Goal: Information Seeking & Learning: Learn about a topic

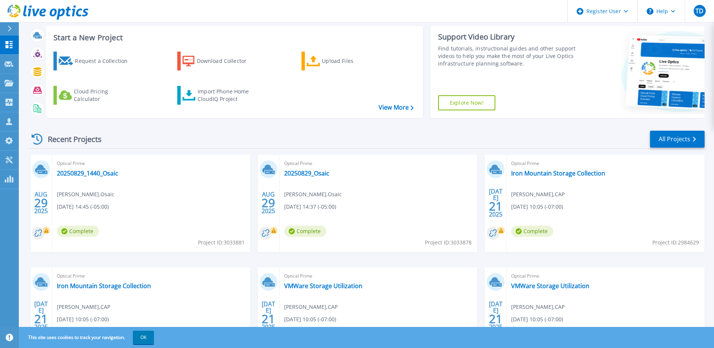
scroll to position [101, 0]
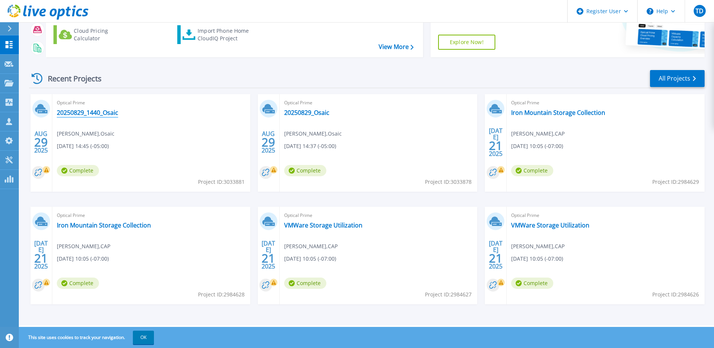
click at [108, 111] on link "20250829_1440_Osaic" at bounding box center [87, 113] width 61 height 8
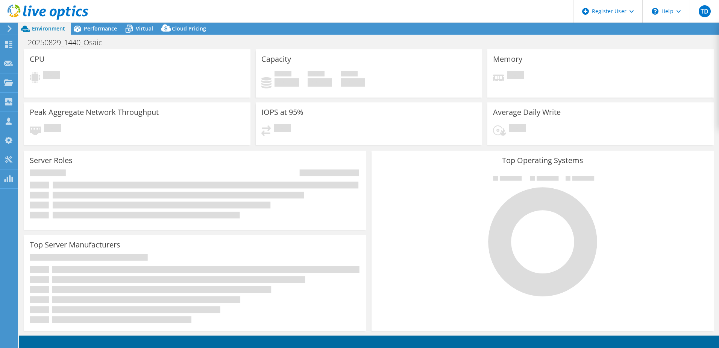
select select "USD"
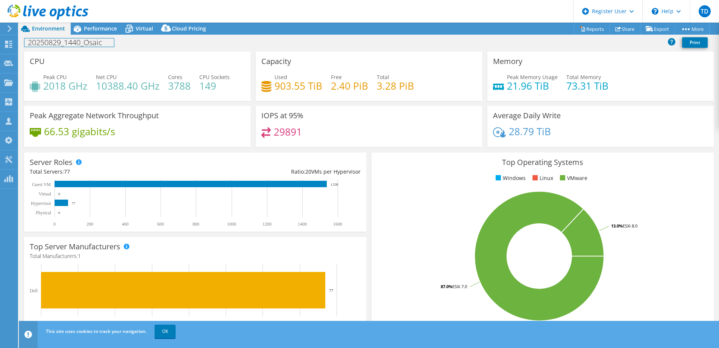
click at [90, 44] on h1 "20250829_1440_Osaic" at bounding box center [69, 42] width 90 height 8
click at [121, 87] on h4 "10388.40 GHz" at bounding box center [128, 86] width 64 height 8
click at [51, 84] on h4 "2018 GHz" at bounding box center [65, 86] width 44 height 8
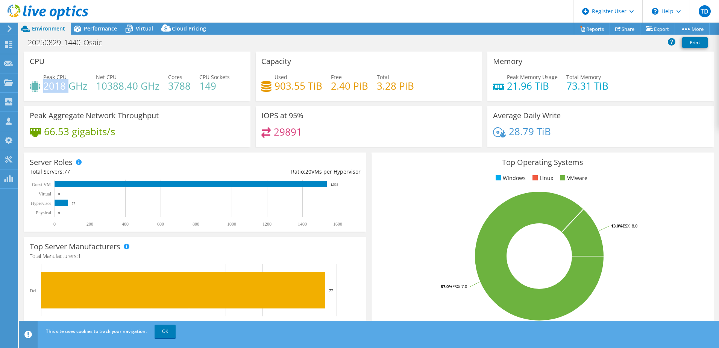
click at [51, 84] on h4 "2018 GHz" at bounding box center [65, 86] width 44 height 8
drag, startPoint x: 584, startPoint y: 87, endPoint x: 561, endPoint y: 88, distance: 22.2
click at [561, 88] on div "Peak Memory Usage 21.96 TiB Total Memory 73.31 TiB" at bounding box center [600, 85] width 215 height 24
click at [676, 94] on div "Peak Memory Usage 21.96 TiB Total Memory 73.31 TiB" at bounding box center [600, 85] width 215 height 24
click at [87, 30] on span "Performance" at bounding box center [100, 28] width 33 height 7
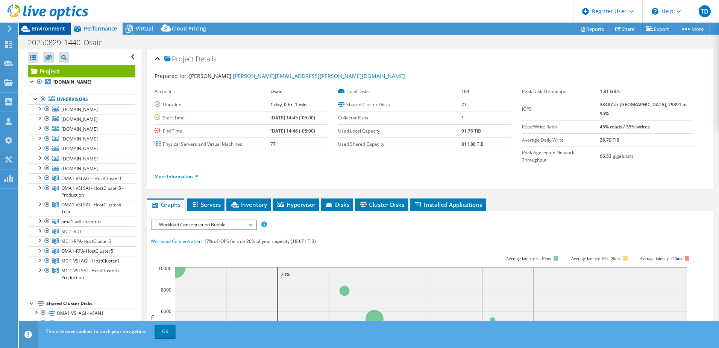
click at [47, 27] on span "Environment" at bounding box center [48, 28] width 33 height 7
